Goal: Transaction & Acquisition: Download file/media

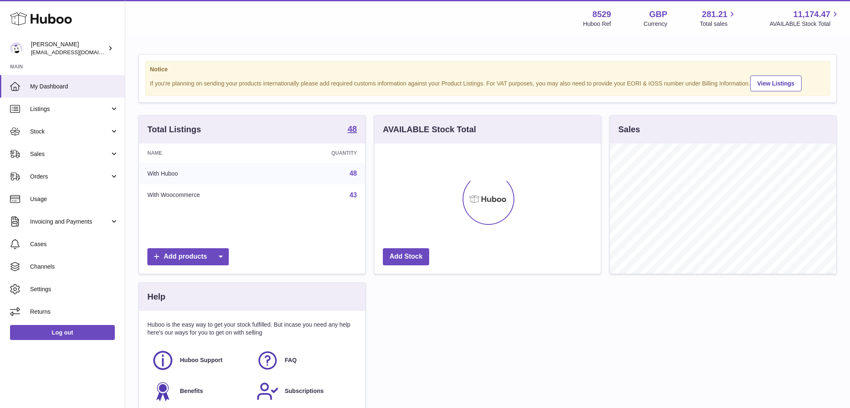
scroll to position [130, 226]
click at [68, 139] on link "Stock" at bounding box center [62, 131] width 125 height 23
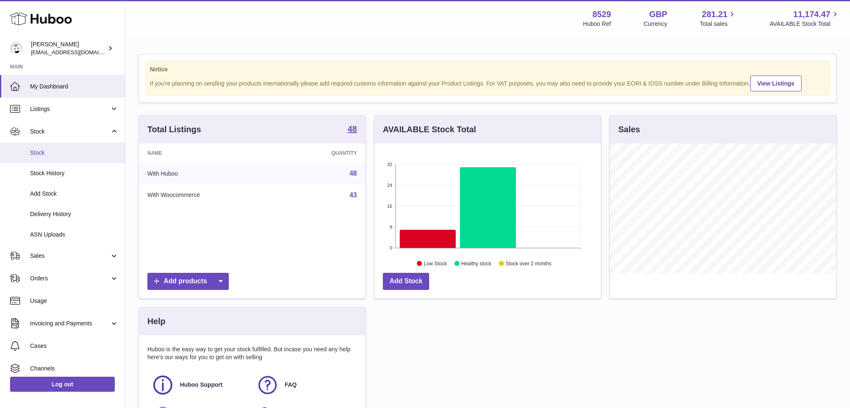
click at [59, 156] on span "Stock" at bounding box center [74, 153] width 88 height 8
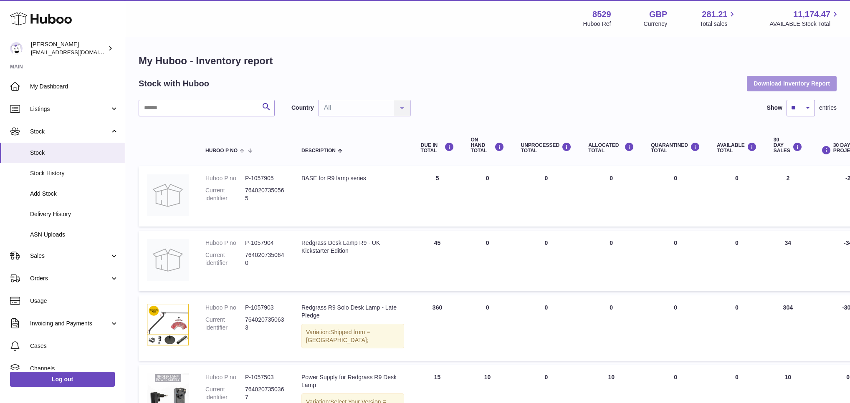
click at [769, 80] on button "Download Inventory Report" at bounding box center [792, 83] width 90 height 15
